Goal: Task Accomplishment & Management: Manage account settings

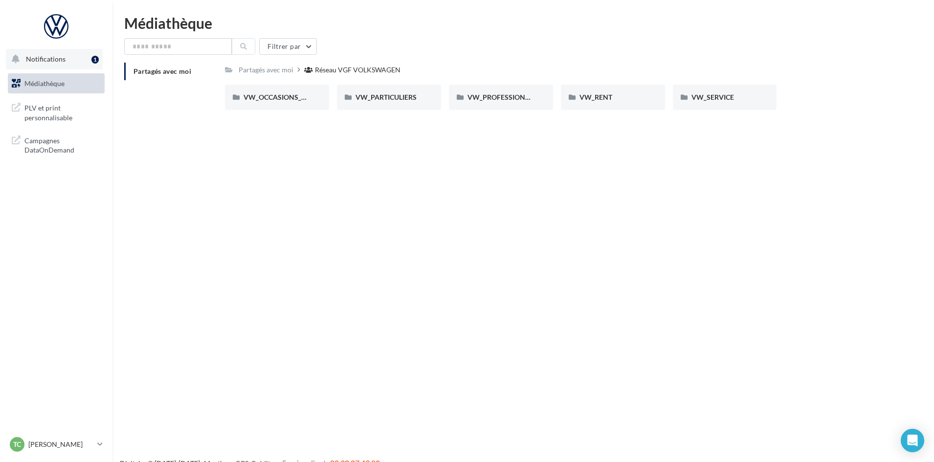
click at [92, 56] on div "1" at bounding box center [94, 60] width 7 height 8
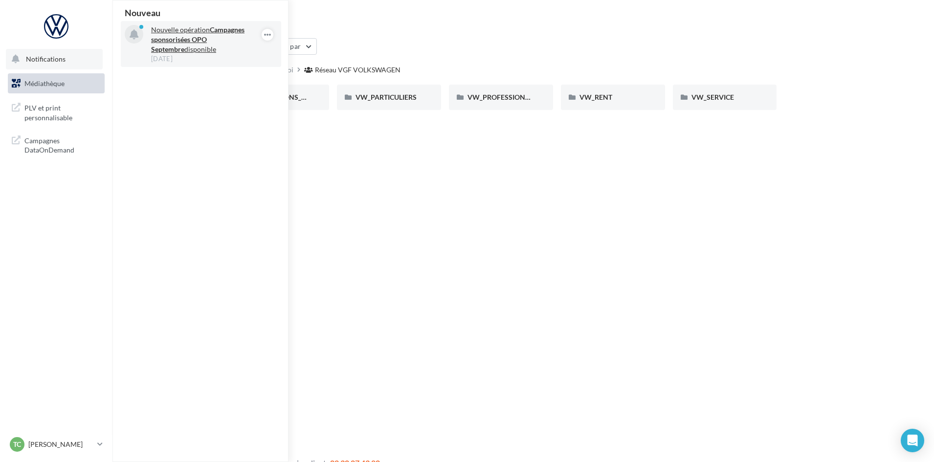
click at [160, 36] on strong "Campagnes sponsorisées OPO Septembre" at bounding box center [197, 39] width 93 height 28
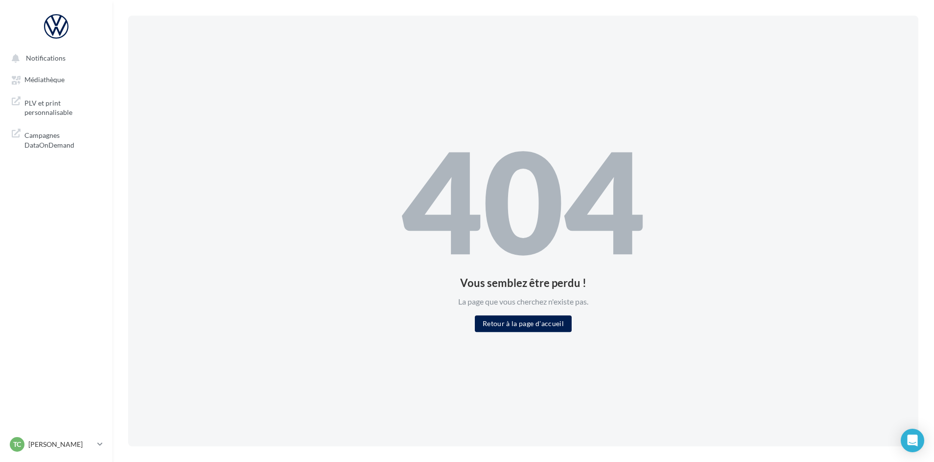
click at [535, 312] on div "404 Vous semblez être perdu ! La page que vous cherchez n'existe pas. Retour à …" at bounding box center [522, 231] width 243 height 202
click at [44, 58] on span "Notifications" at bounding box center [46, 58] width 40 height 8
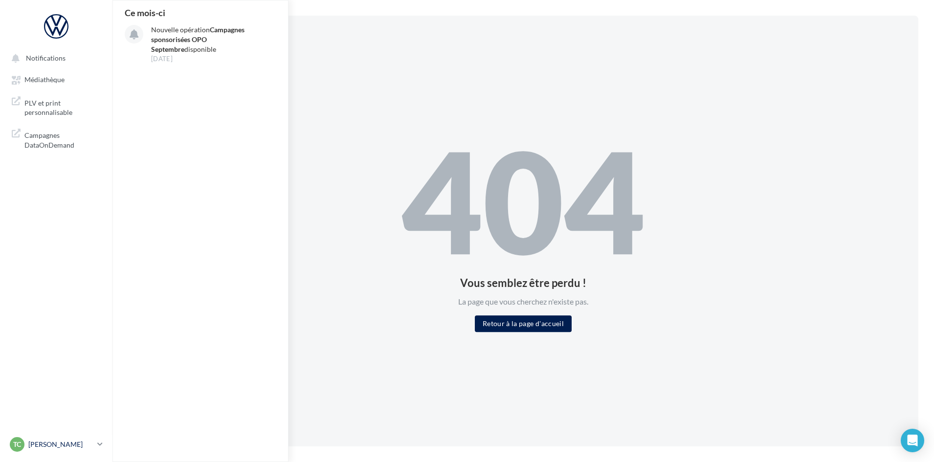
click at [73, 443] on p "[PERSON_NAME]" at bounding box center [60, 445] width 65 height 10
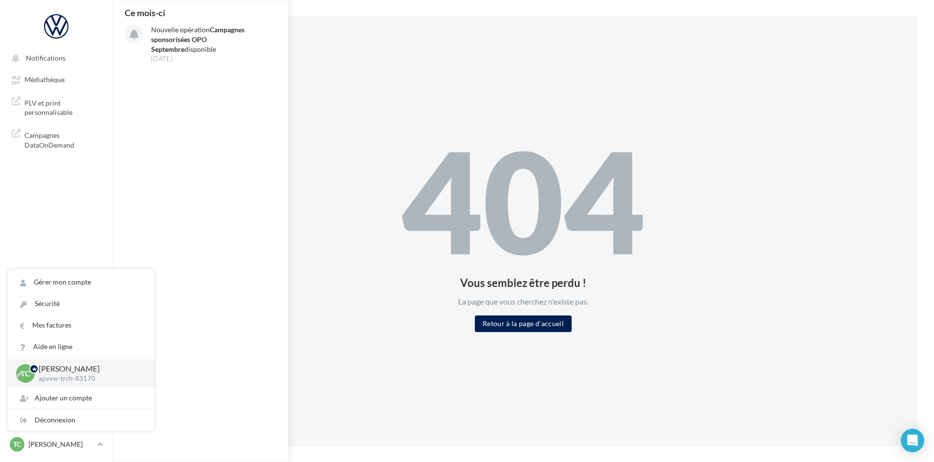
click at [79, 375] on p "apvvw-trch-83170" at bounding box center [89, 379] width 100 height 9
click at [85, 379] on p "apvvw-trch-83170" at bounding box center [89, 379] width 100 height 9
click at [108, 371] on p "[PERSON_NAME]" at bounding box center [89, 368] width 100 height 11
click at [83, 424] on div "Déconnexion" at bounding box center [81, 420] width 146 height 22
